Goal: Find specific page/section: Go to known website

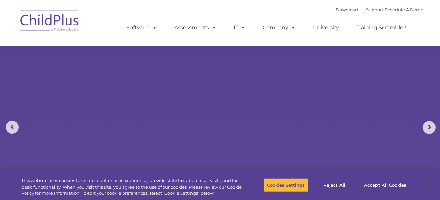
select select "MEDIUM"
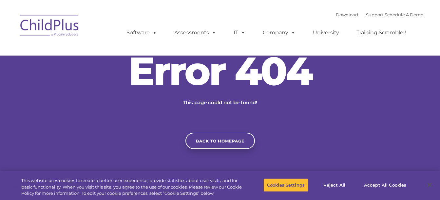
click at [59, 29] on img at bounding box center [49, 26] width 65 height 33
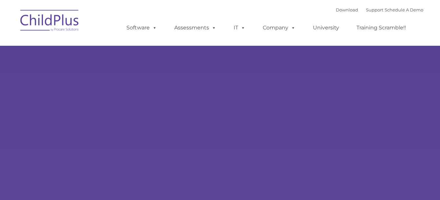
type input ""
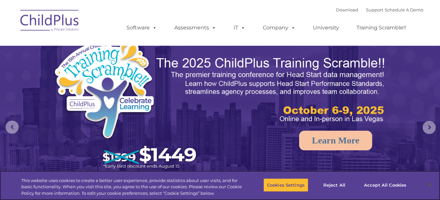
select select "MEDIUM"
